Goal: Information Seeking & Learning: Compare options

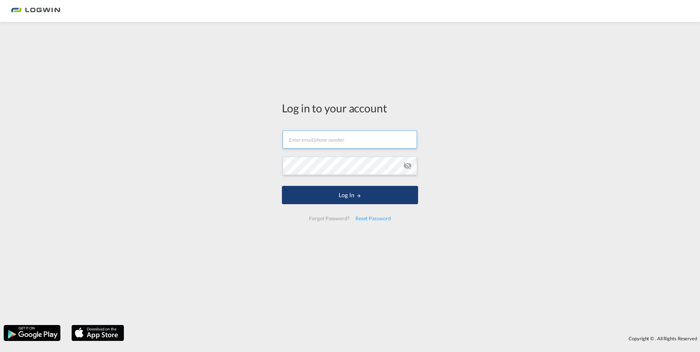
type input "[PERSON_NAME][EMAIL_ADDRESS][DOMAIN_NAME]"
click at [304, 194] on button "Log In" at bounding box center [350, 195] width 136 height 18
